Goal: Check status: Check status

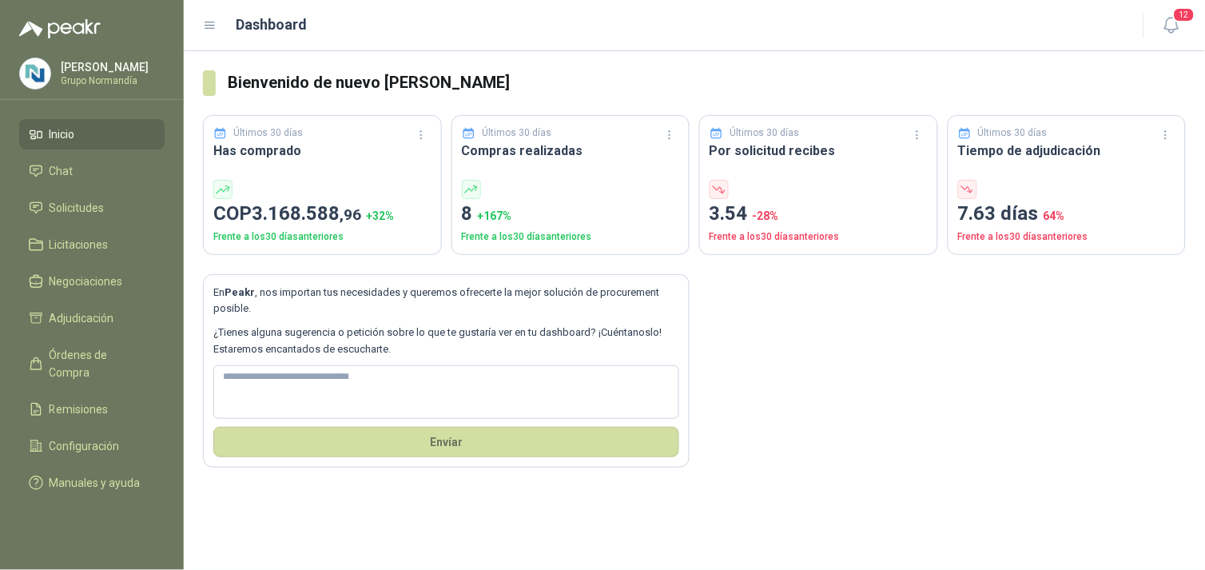
click at [101, 78] on p "Grupo Normandía" at bounding box center [111, 81] width 100 height 10
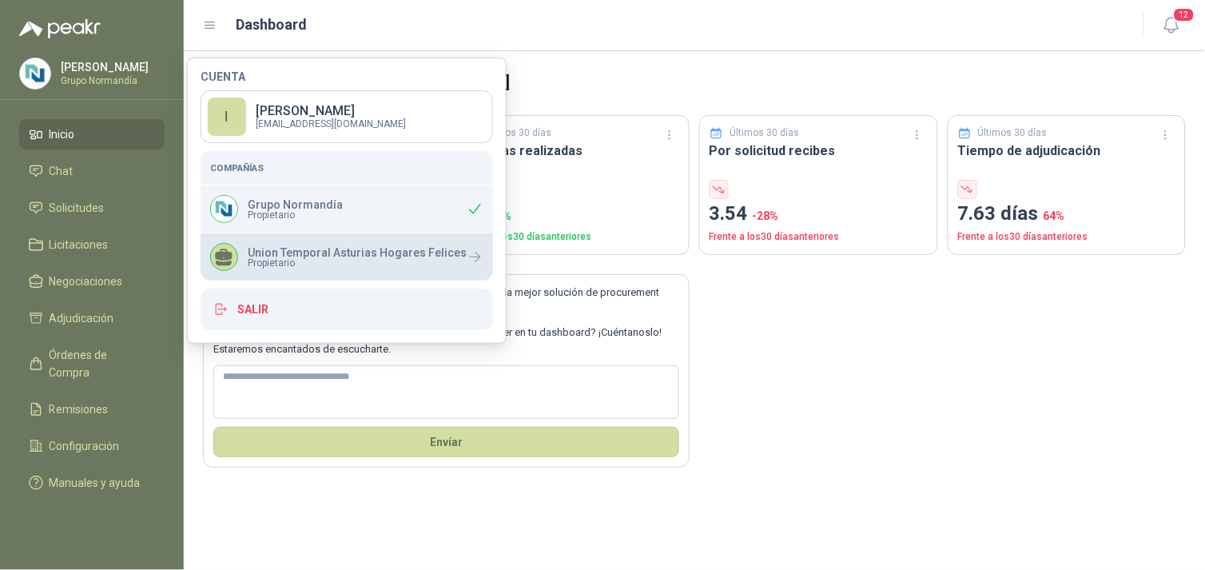
click at [314, 256] on p "Union Temporal Asturias Hogares Felices" at bounding box center [357, 252] width 219 height 11
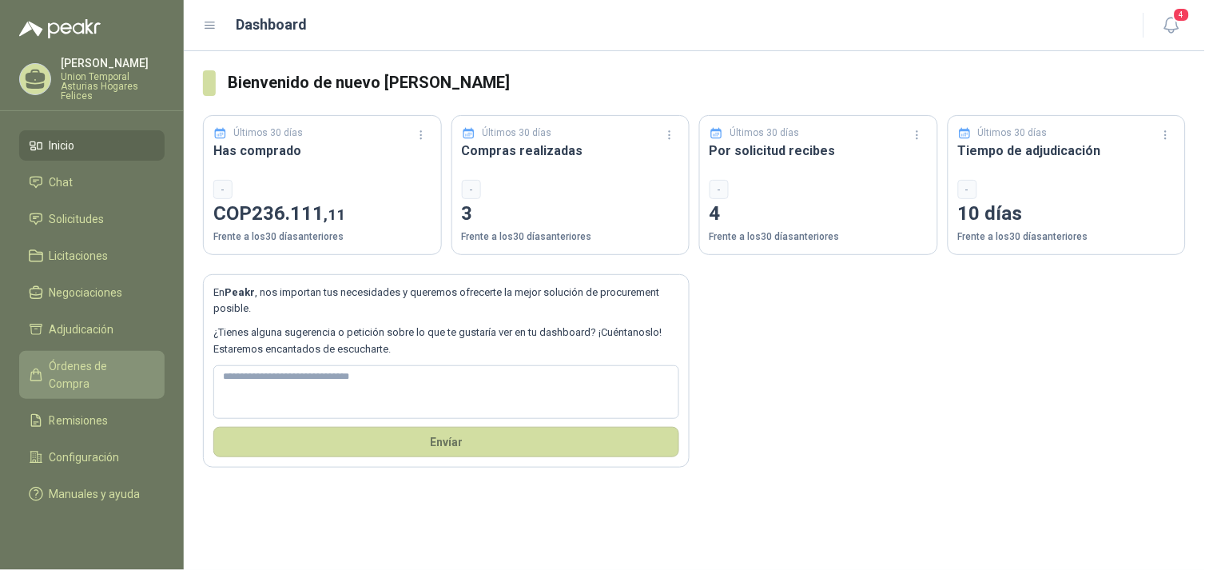
click at [85, 358] on span "Órdenes de Compra" at bounding box center [100, 374] width 100 height 35
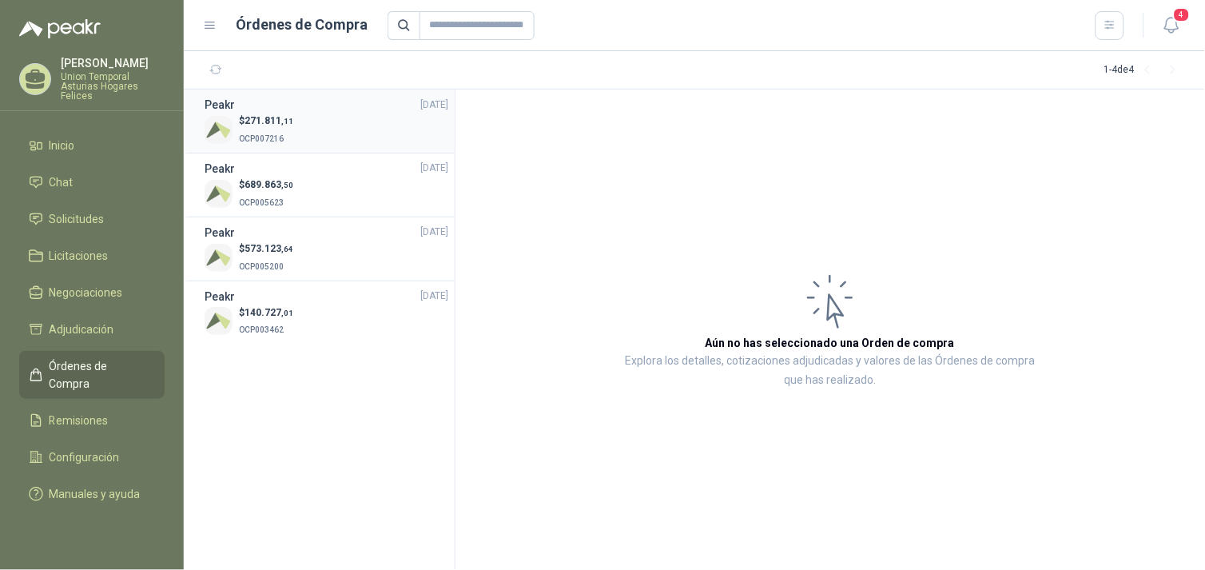
click at [356, 126] on div "$ 271.811 ,11 OCP007216" at bounding box center [327, 129] width 244 height 33
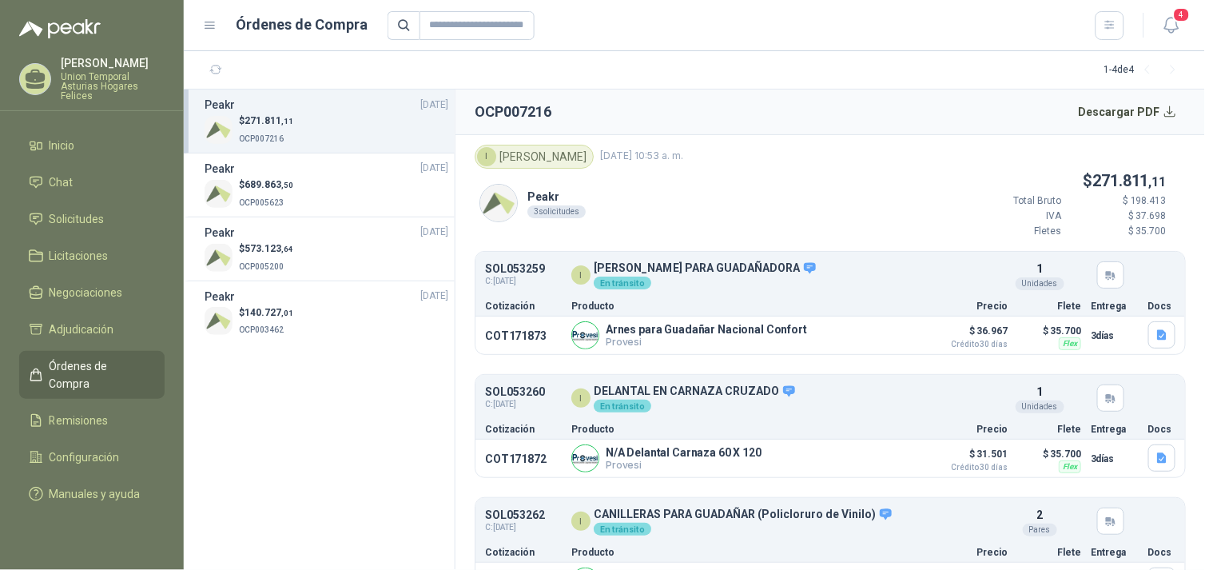
scroll to position [42, 0]
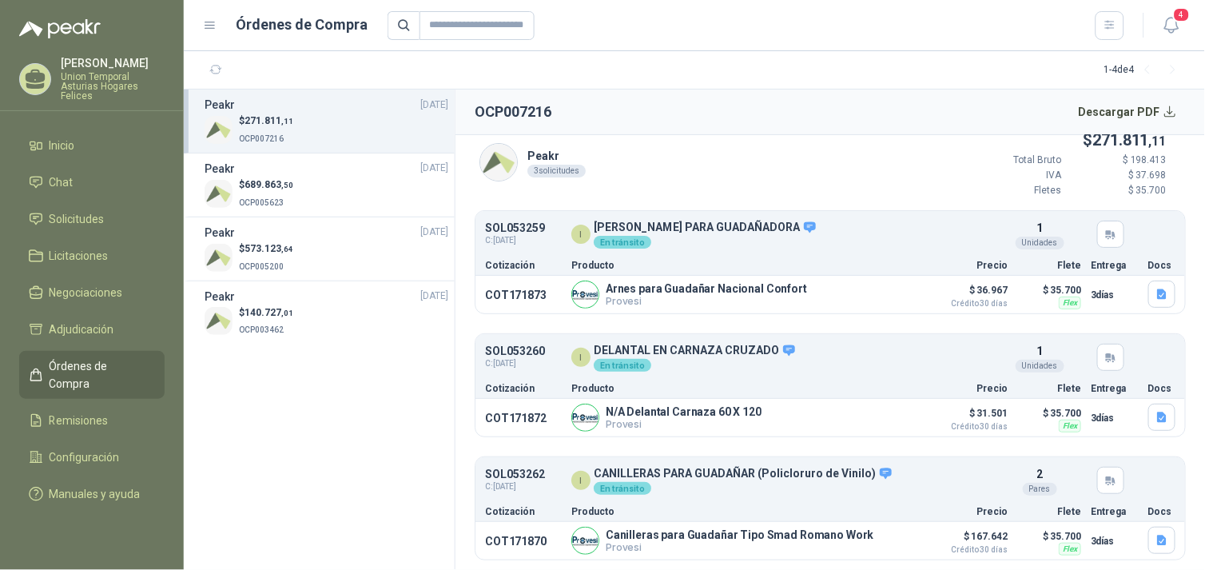
click at [307, 129] on div "$ 271.811 ,11 OCP007216" at bounding box center [327, 129] width 244 height 33
click at [1172, 102] on button "Descargar PDF" at bounding box center [1128, 112] width 117 height 32
click at [864, 288] on button "Detalles" at bounding box center [880, 295] width 75 height 22
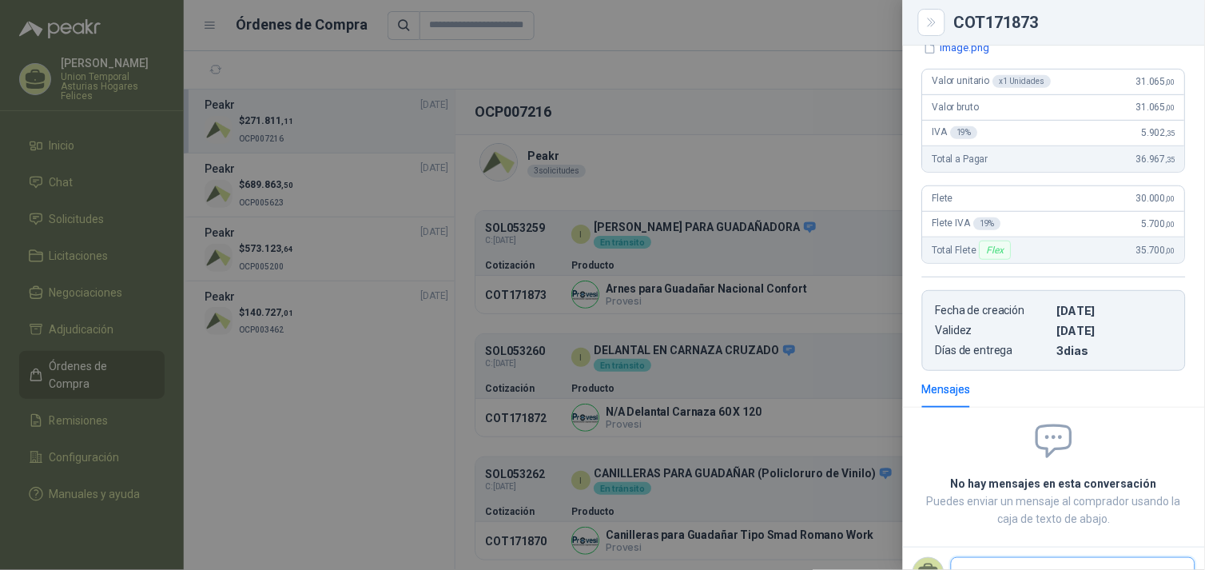
scroll to position [147, 0]
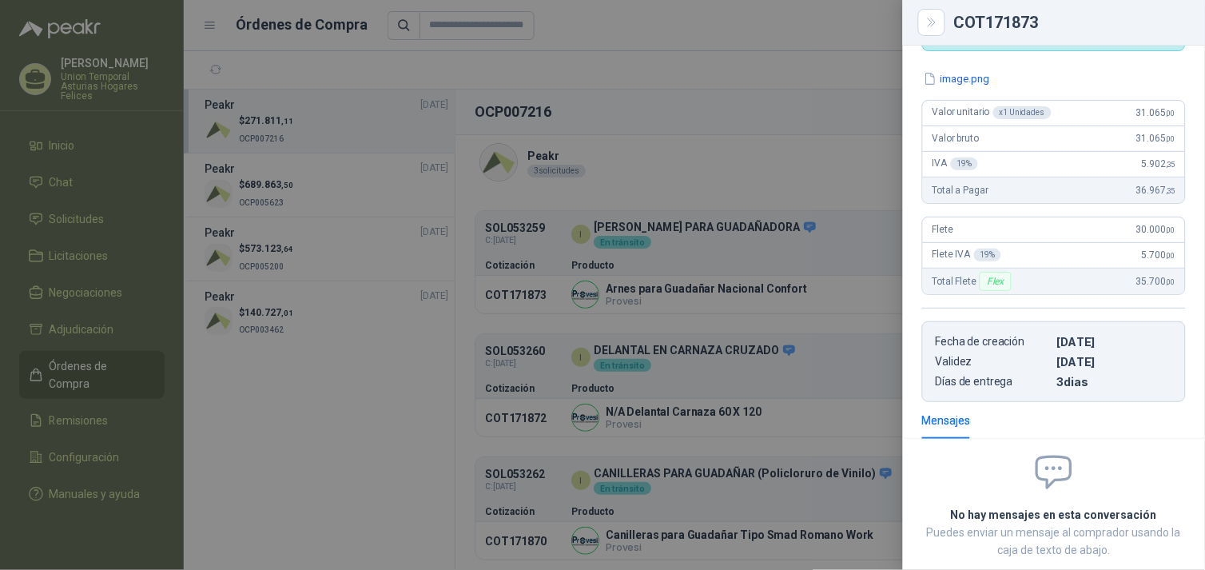
click at [757, 152] on div at bounding box center [602, 285] width 1205 height 570
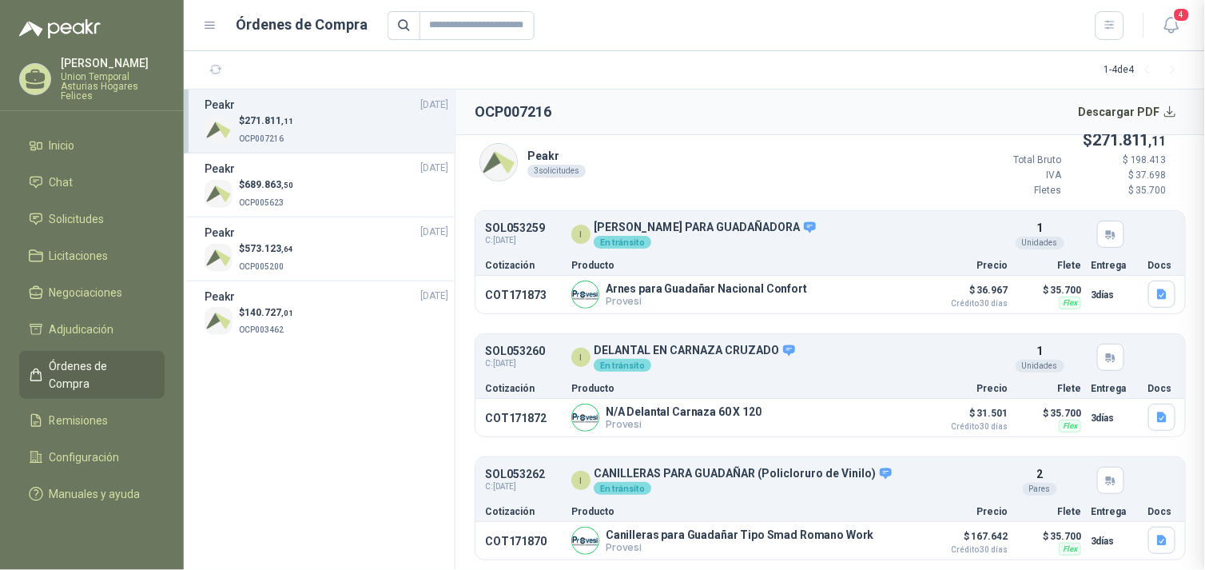
scroll to position [244, 0]
click at [911, 368] on div "Detalles" at bounding box center [944, 358] width 75 height 29
click at [927, 356] on button "Detalles" at bounding box center [944, 358] width 75 height 22
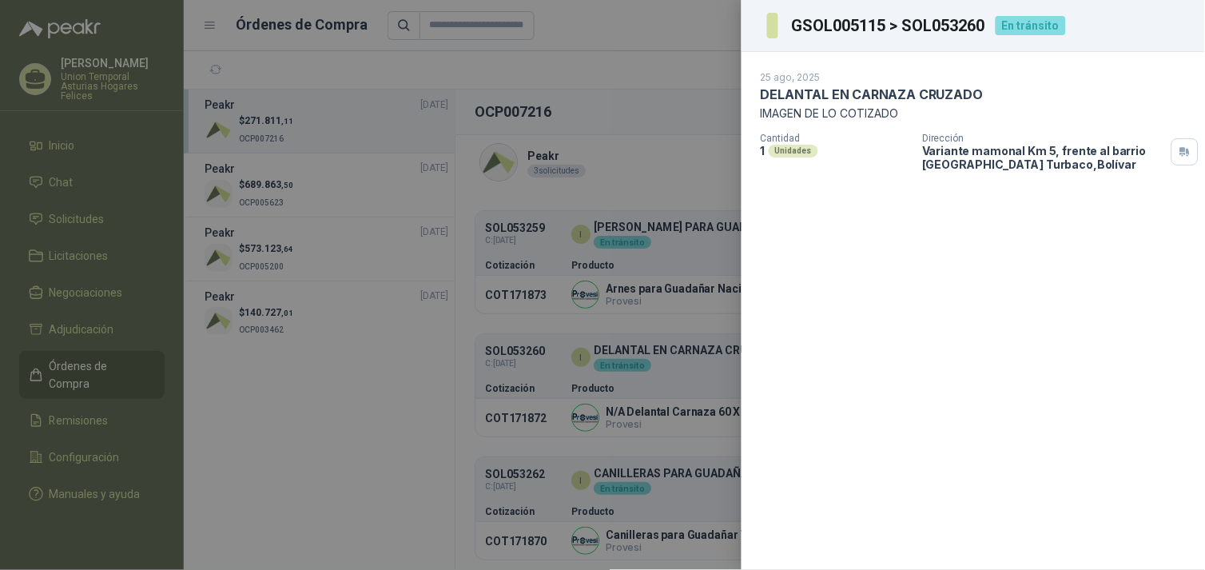
click at [694, 141] on div at bounding box center [602, 285] width 1205 height 570
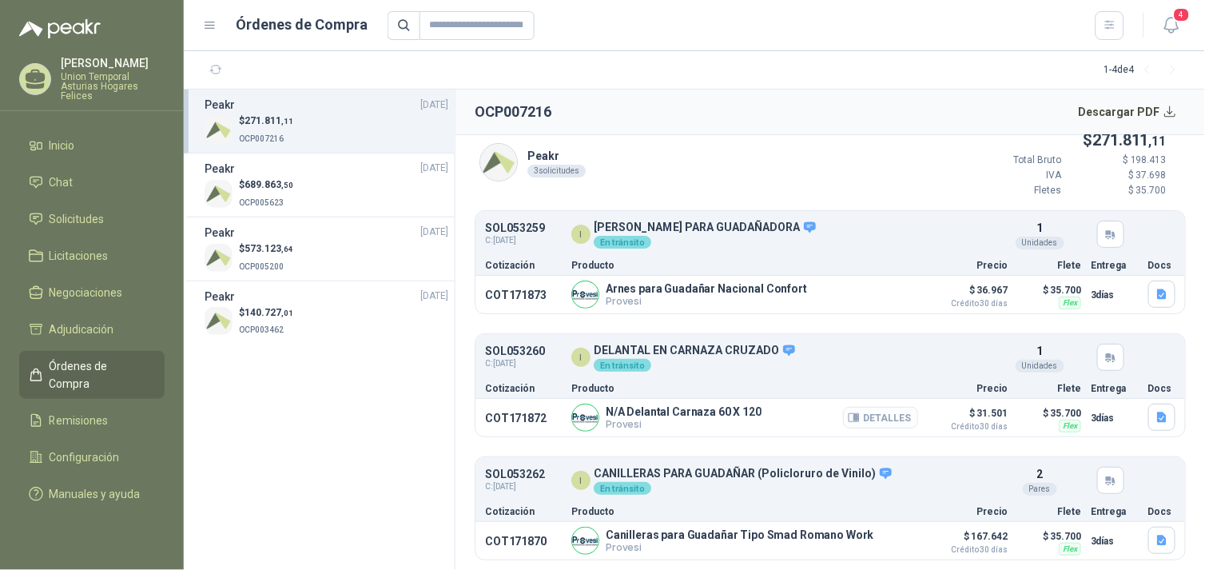
click at [871, 418] on button "Detalles" at bounding box center [880, 418] width 75 height 22
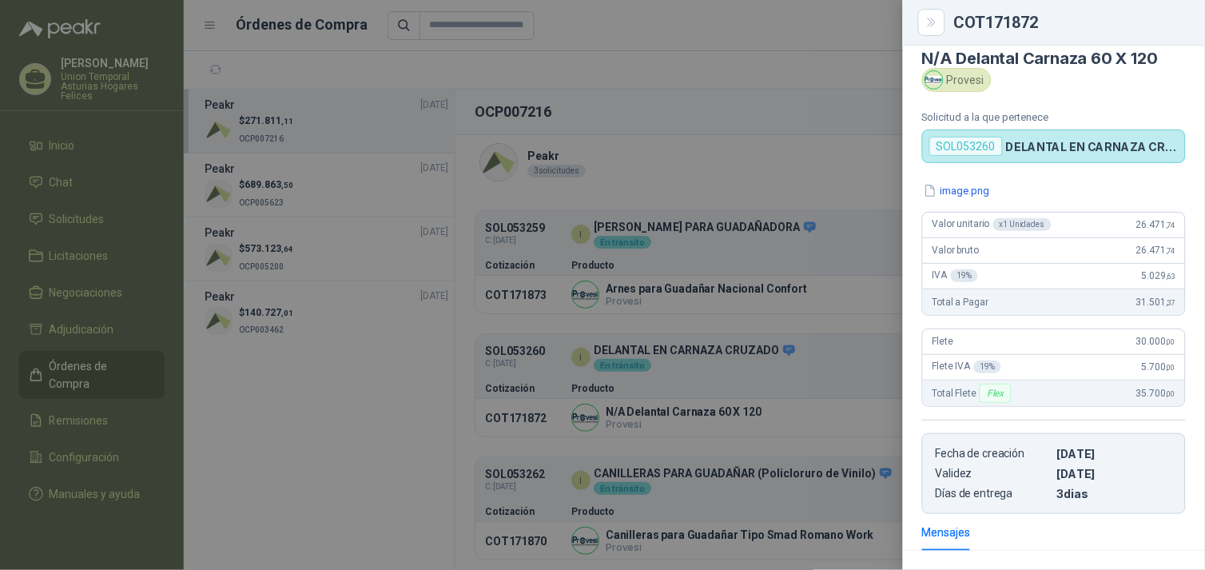
scroll to position [0, 0]
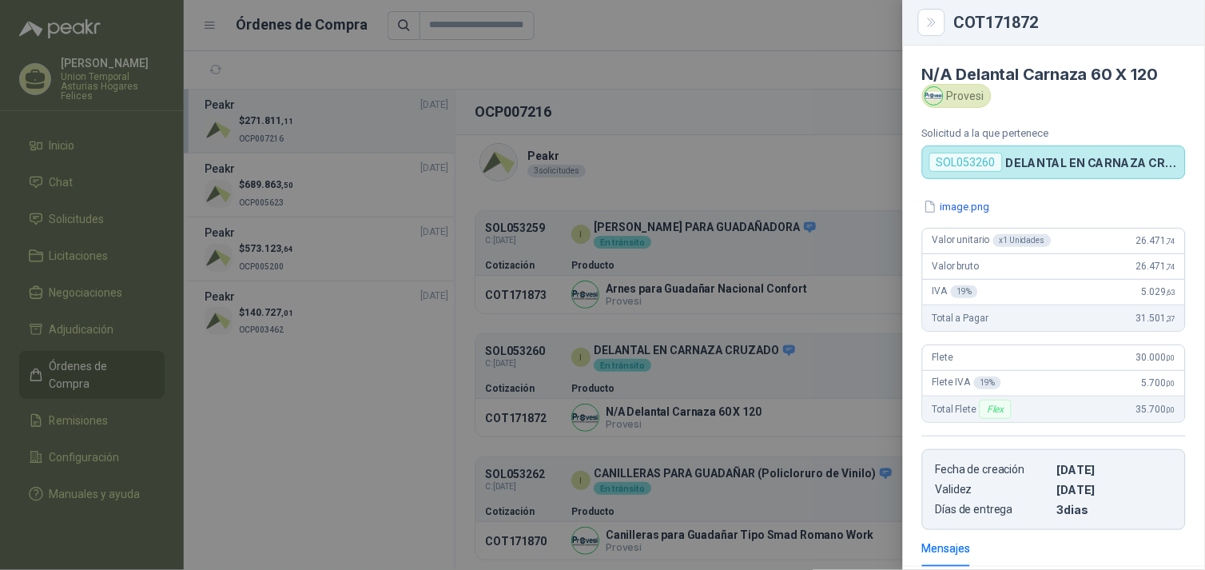
click at [869, 275] on div at bounding box center [602, 285] width 1205 height 570
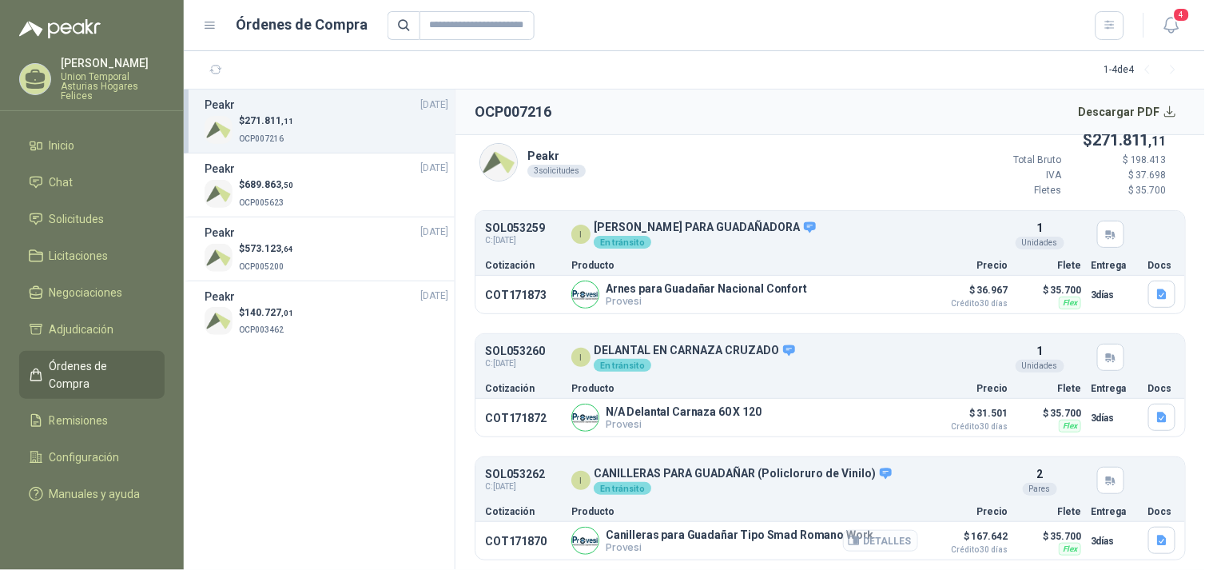
click at [885, 543] on button "Detalles" at bounding box center [880, 541] width 75 height 22
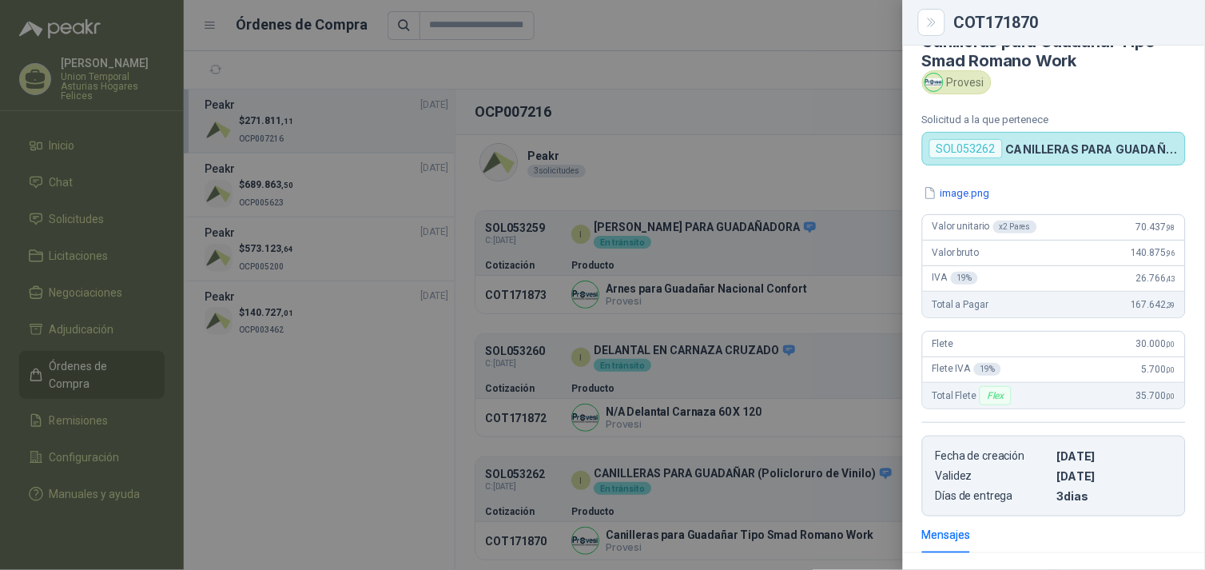
scroll to position [0, 0]
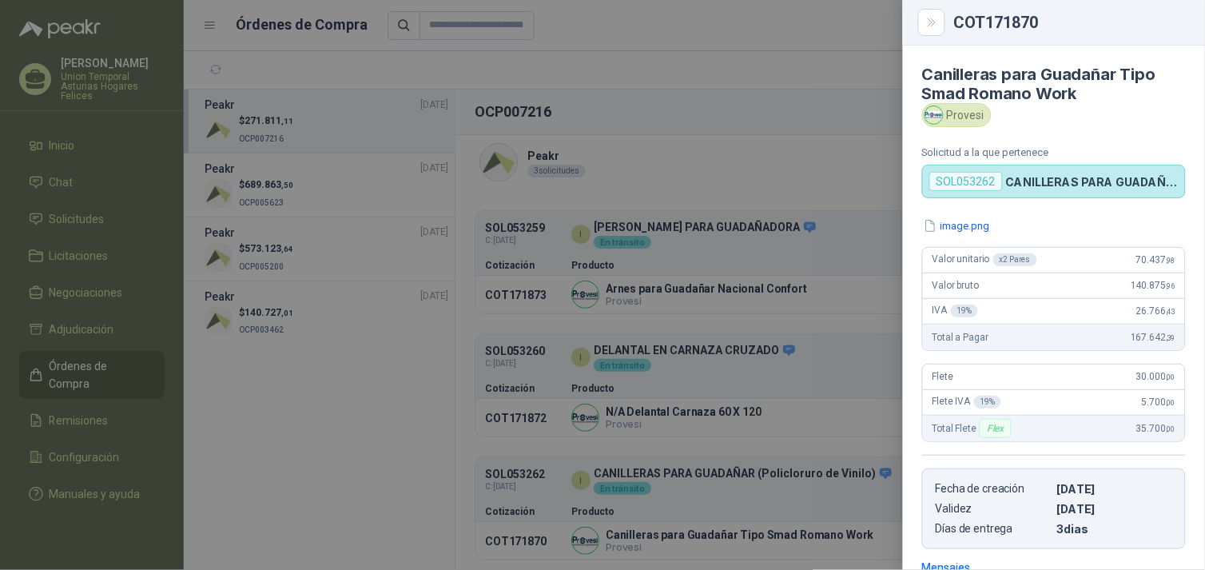
click at [817, 134] on div at bounding box center [602, 285] width 1205 height 570
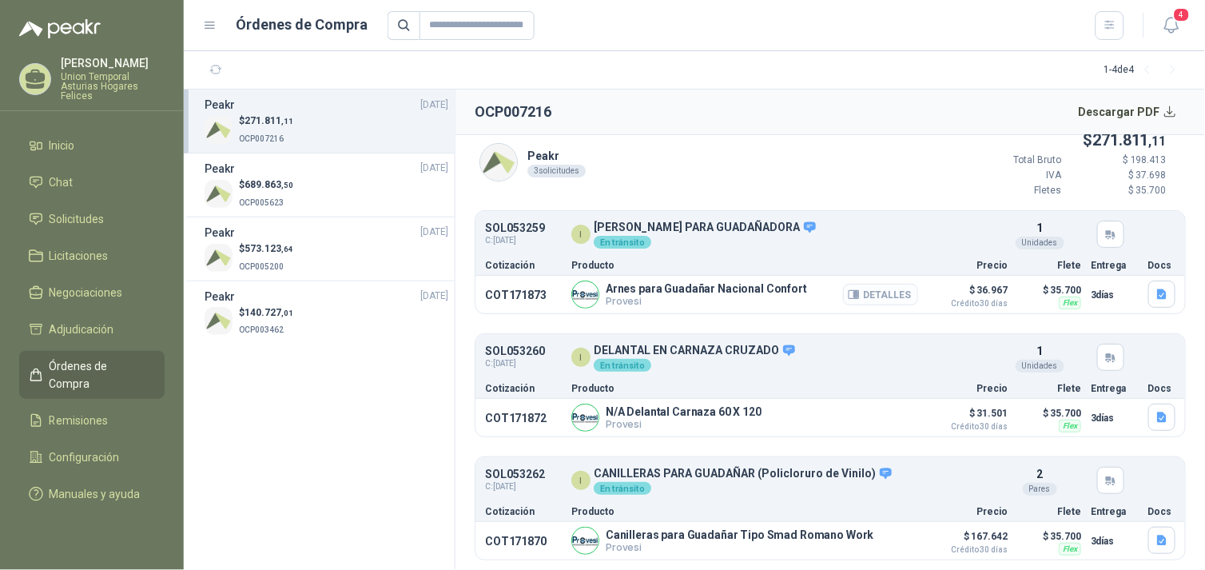
click at [877, 292] on button "Detalles" at bounding box center [880, 295] width 75 height 22
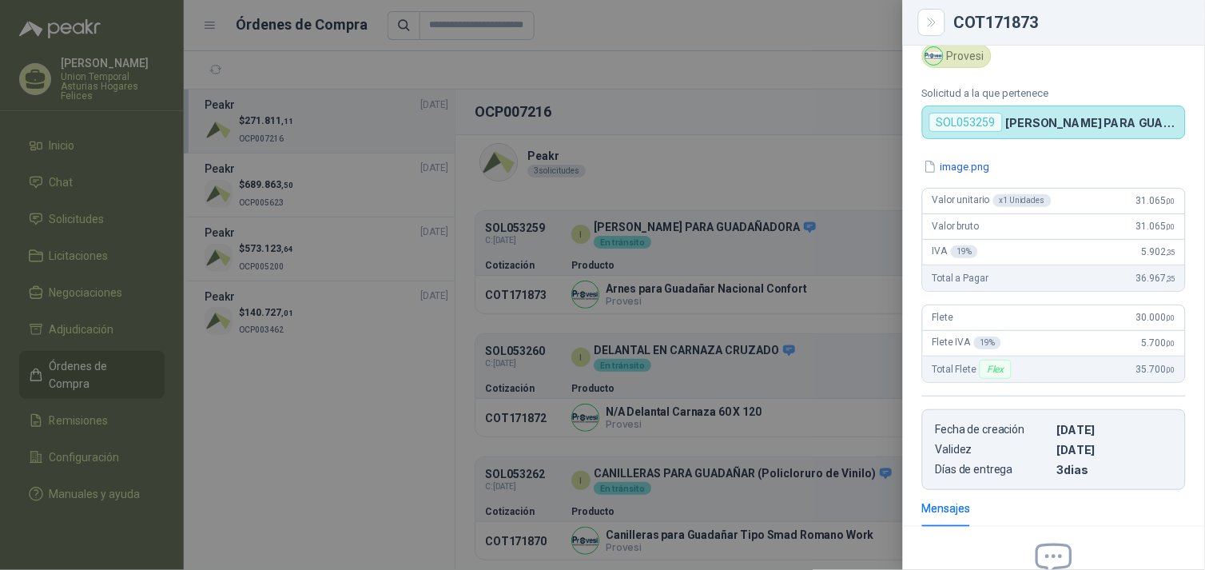
scroll to position [0, 0]
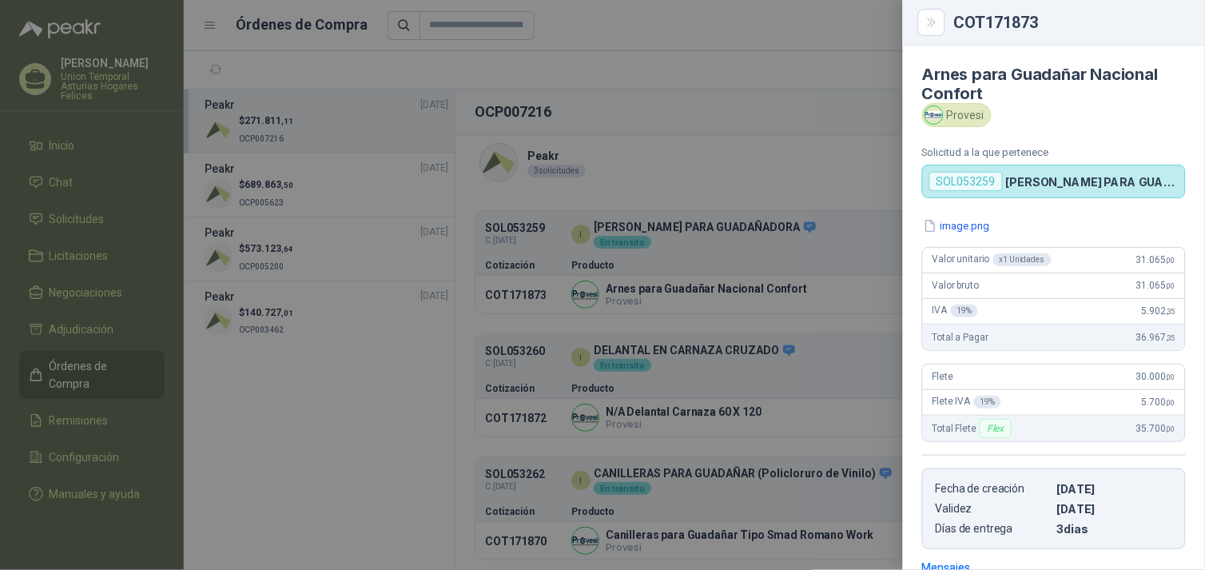
click at [767, 154] on div at bounding box center [602, 285] width 1205 height 570
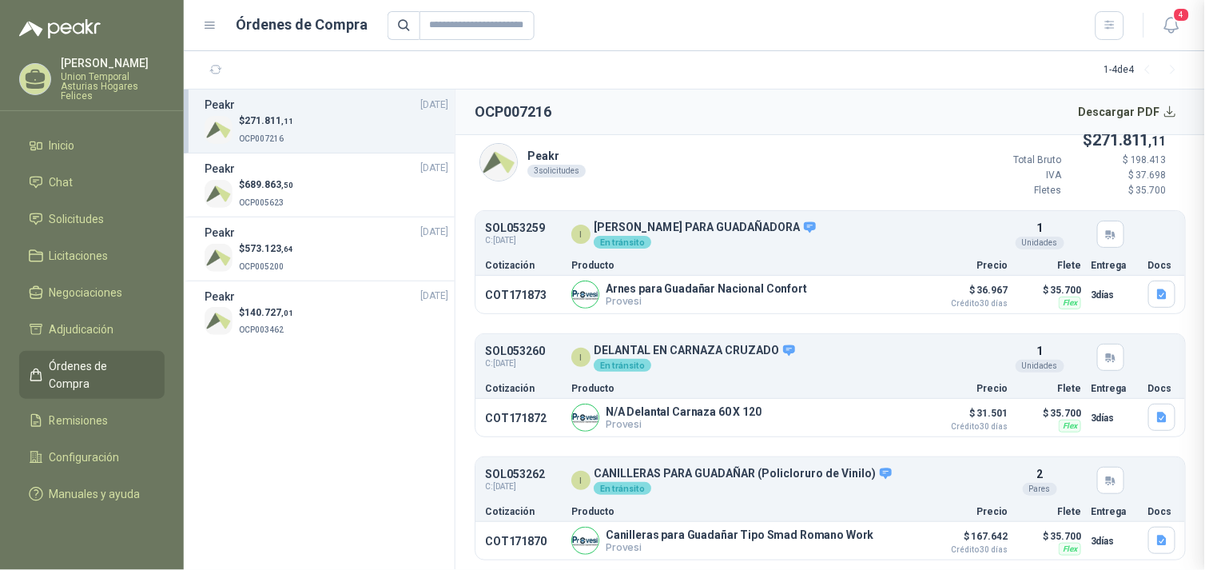
scroll to position [244, 0]
click at [877, 413] on button "Detalles" at bounding box center [880, 418] width 75 height 22
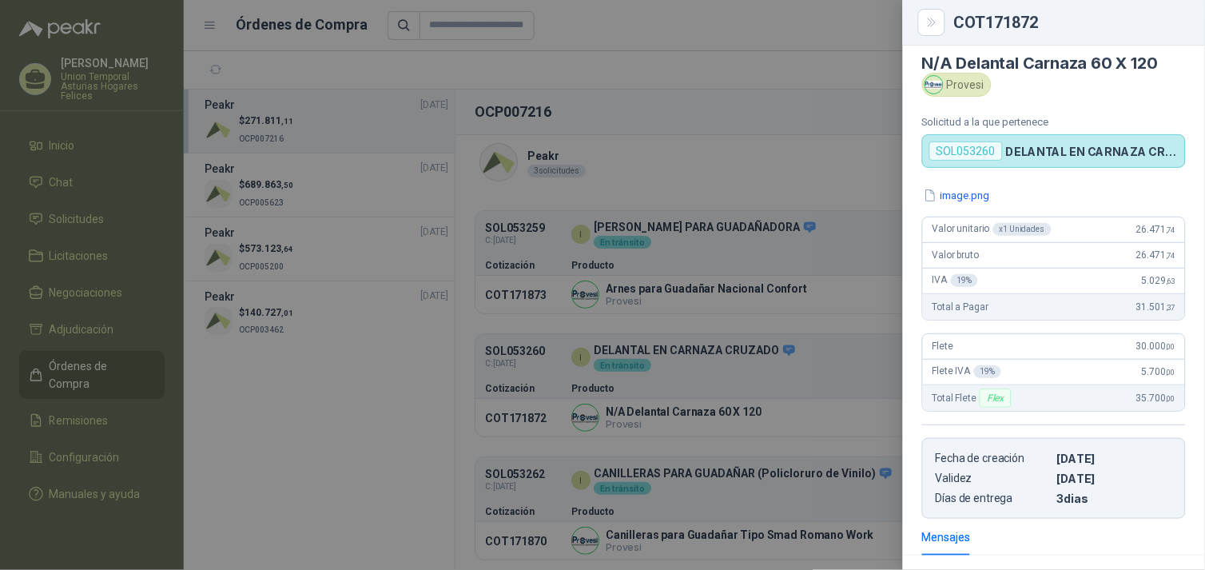
scroll to position [10, 0]
click at [874, 122] on div at bounding box center [602, 285] width 1205 height 570
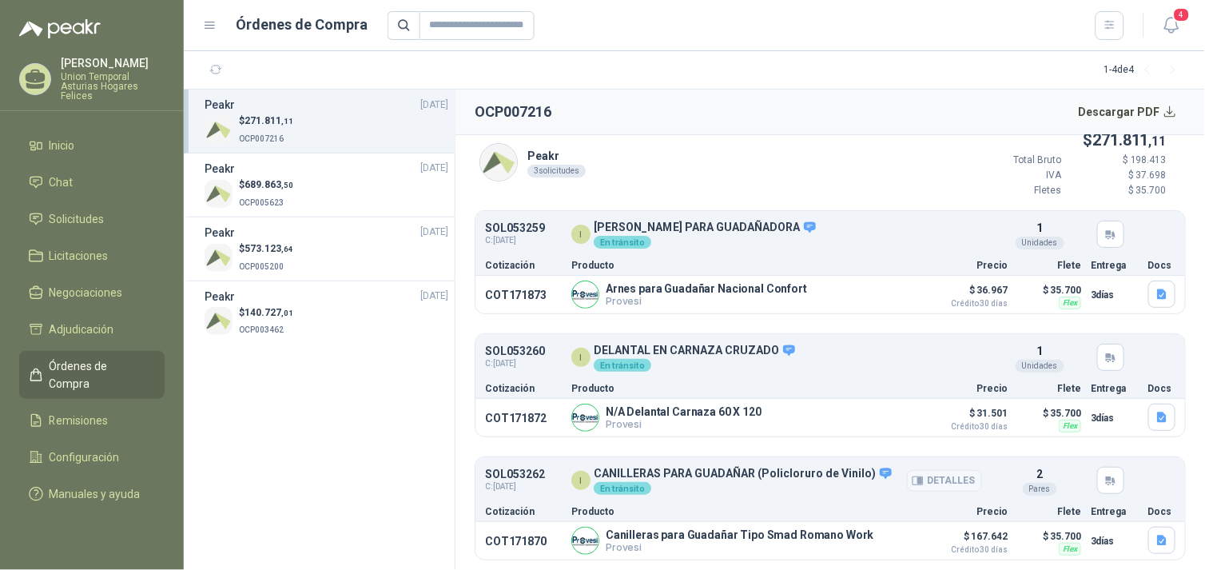
click at [912, 475] on icon "button" at bounding box center [918, 481] width 12 height 12
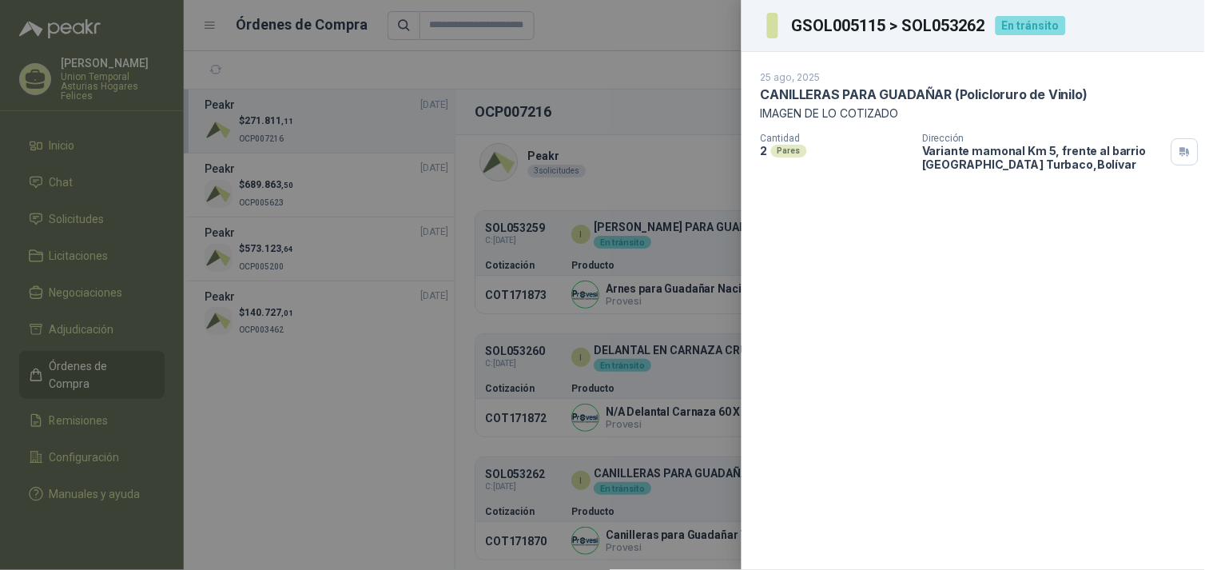
click at [661, 141] on div at bounding box center [602, 285] width 1205 height 570
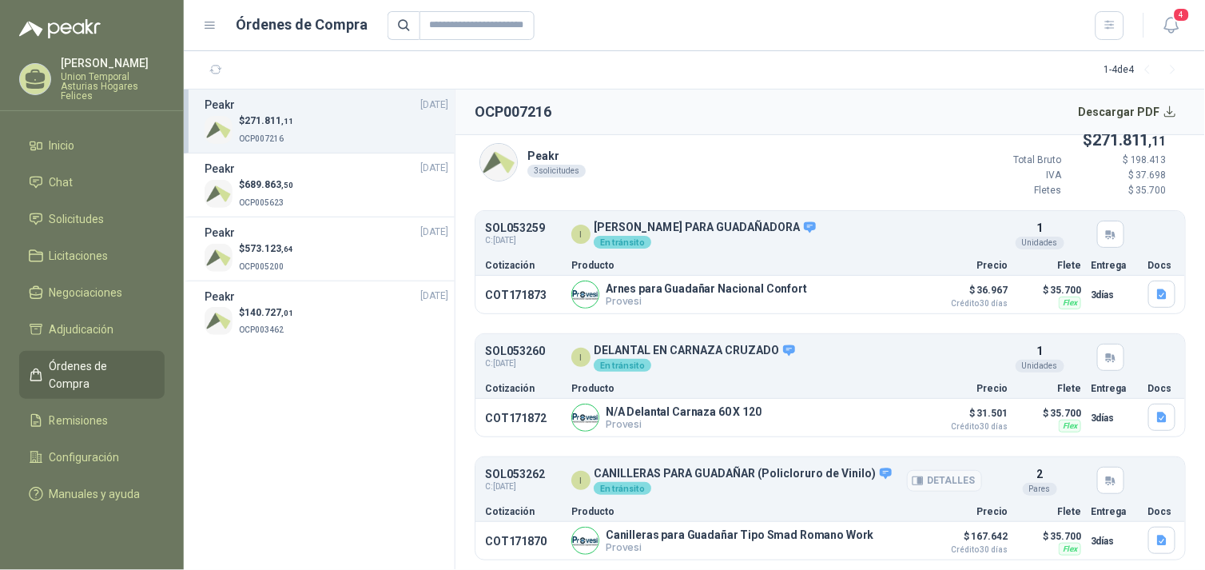
click at [714, 469] on p "CANILLERAS PARA GUADAÑAR (Policloruro de Vinilo)" at bounding box center [744, 474] width 300 height 14
click at [81, 219] on span "Solicitudes" at bounding box center [77, 219] width 55 height 18
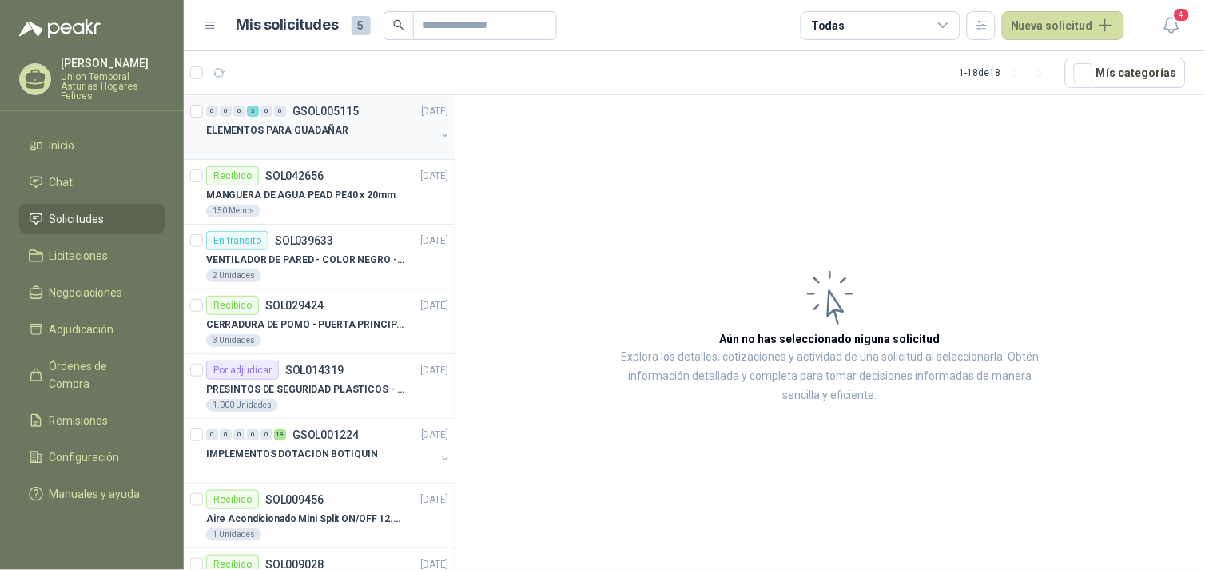
click at [272, 128] on p "ELEMENTOS PARA GUADAÑAR" at bounding box center [277, 130] width 142 height 15
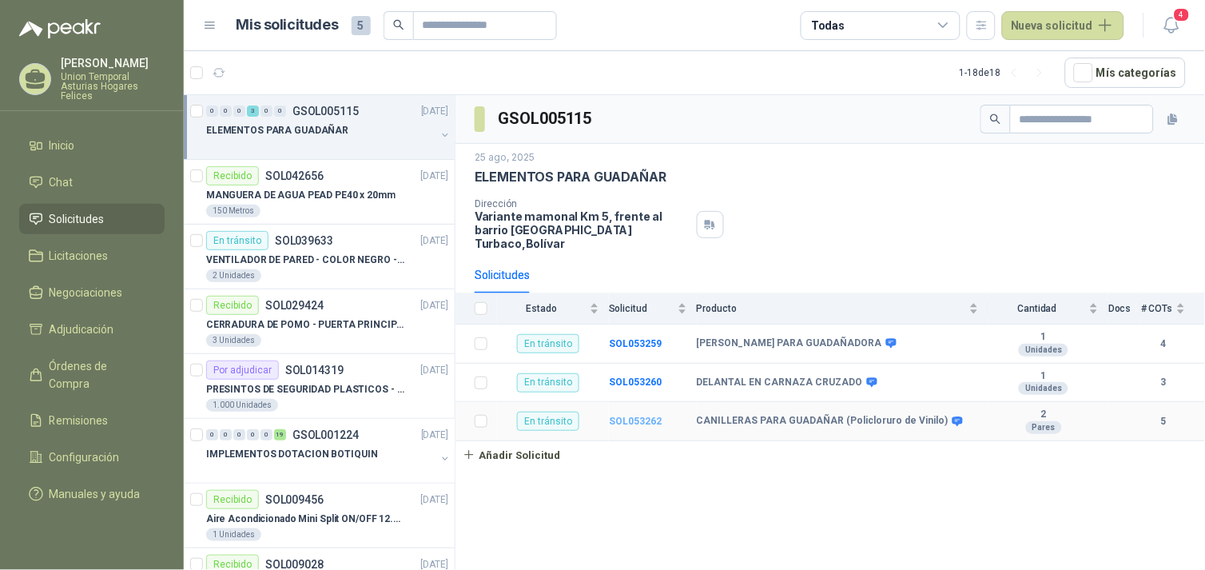
click at [634, 415] on b "SOL053262" at bounding box center [635, 420] width 53 height 11
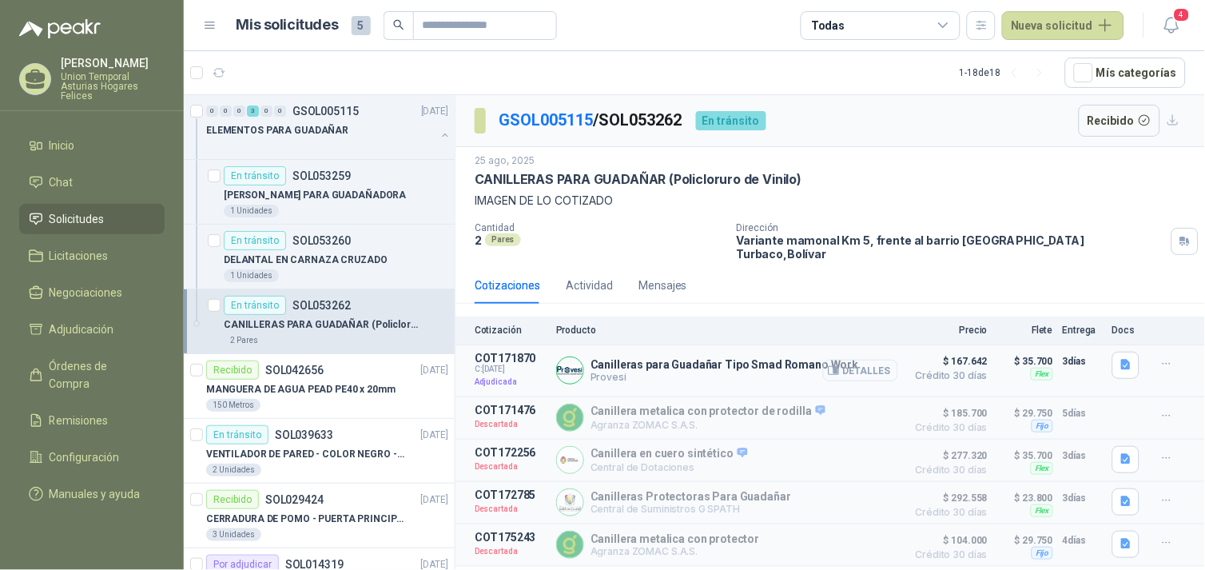
click at [863, 360] on button "Detalles" at bounding box center [860, 371] width 75 height 22
click at [829, 360] on button "Detalles" at bounding box center [860, 371] width 75 height 22
click at [884, 360] on button "Detalles" at bounding box center [860, 371] width 75 height 22
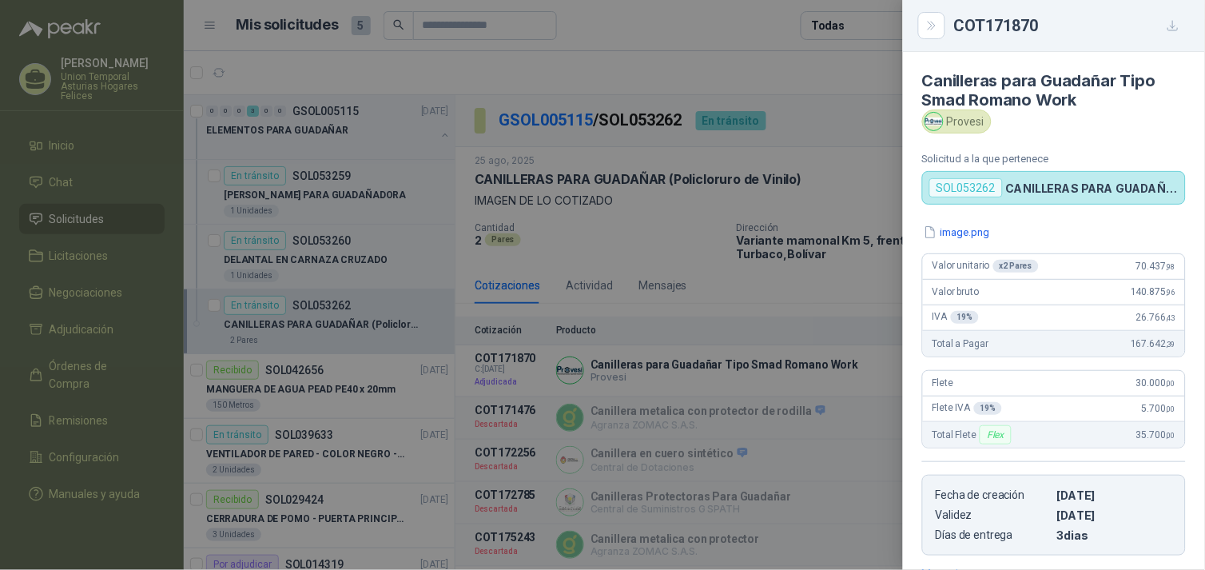
click at [803, 257] on div at bounding box center [602, 285] width 1205 height 570
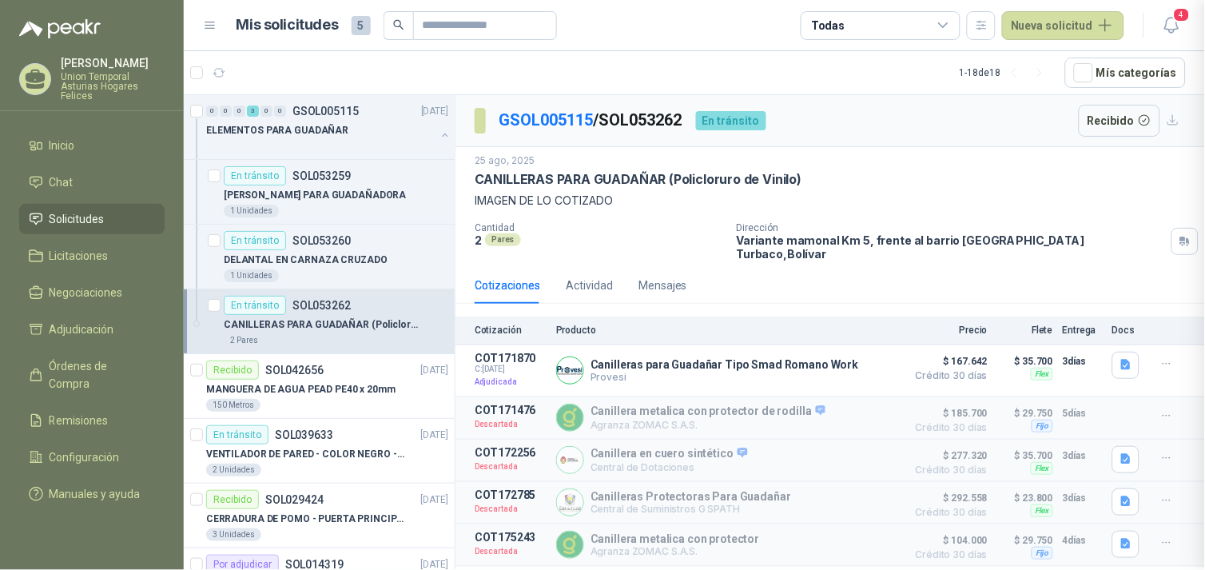
scroll to position [251, 0]
